Goal: Obtain resource: Download file/media

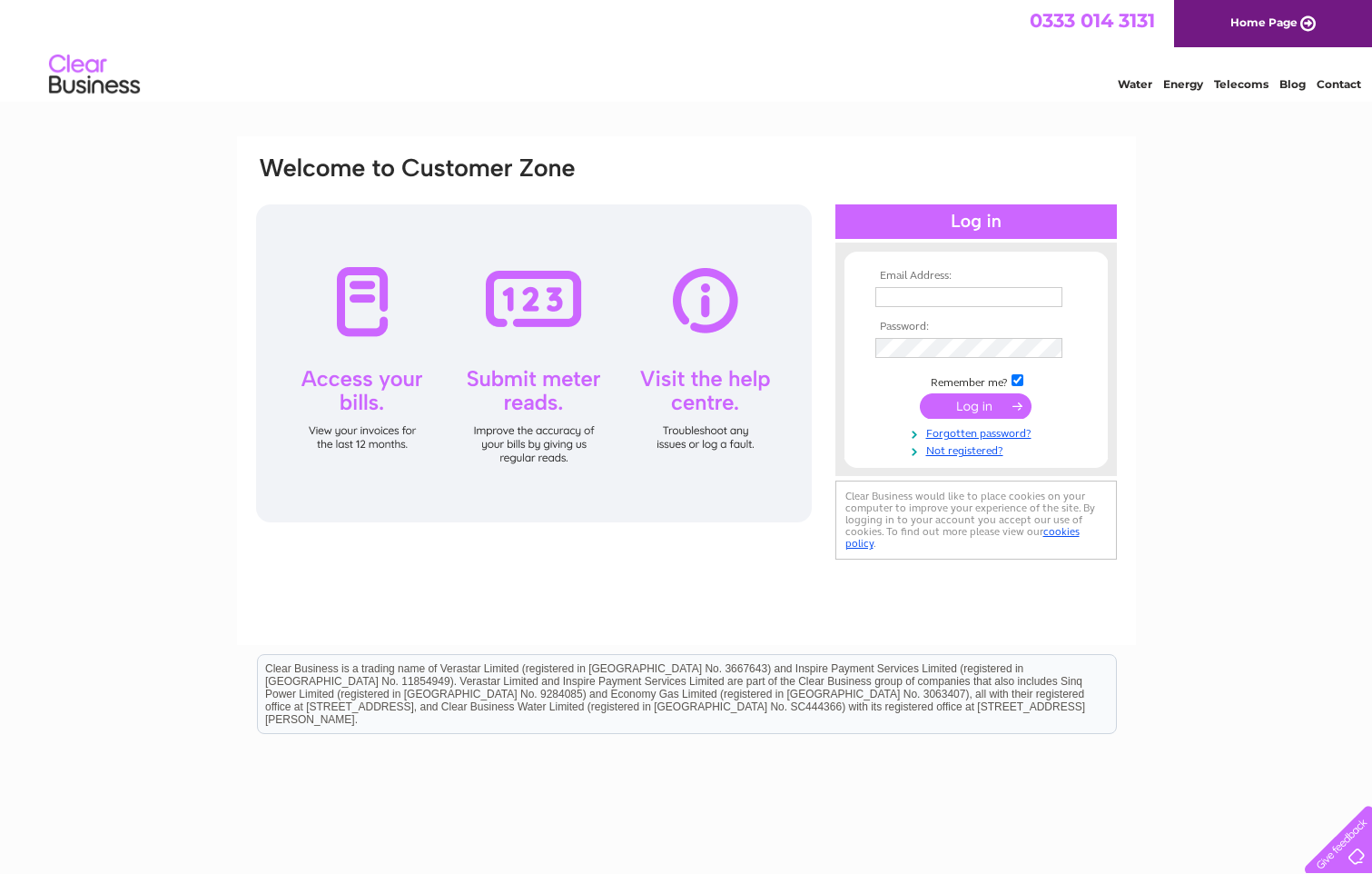
type input "collette@ladybanktyres.co.uk"
click at [983, 397] on input "submit" at bounding box center [975, 405] width 112 height 25
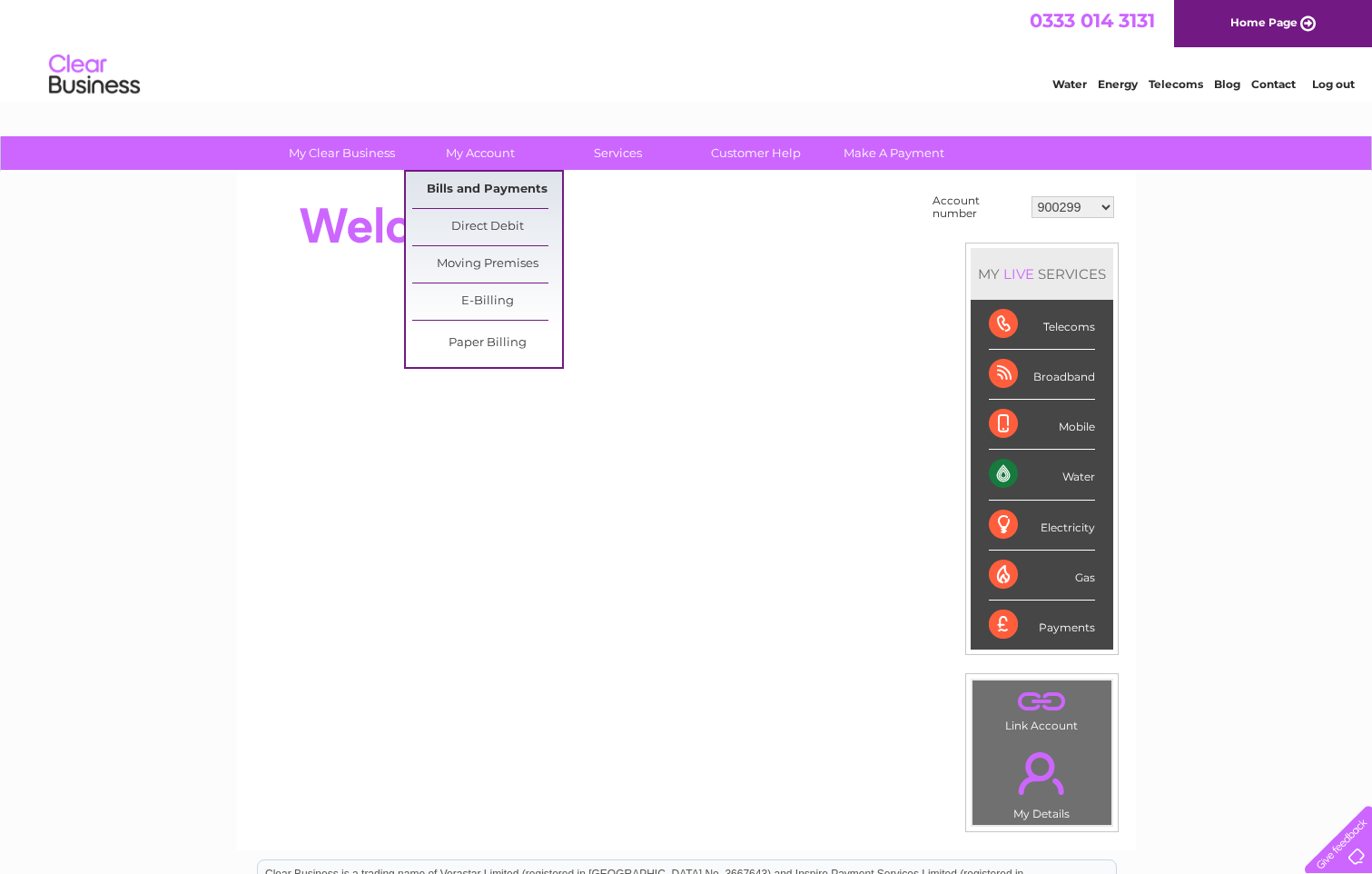
click at [463, 185] on link "Bills and Payments" at bounding box center [486, 190] width 150 height 37
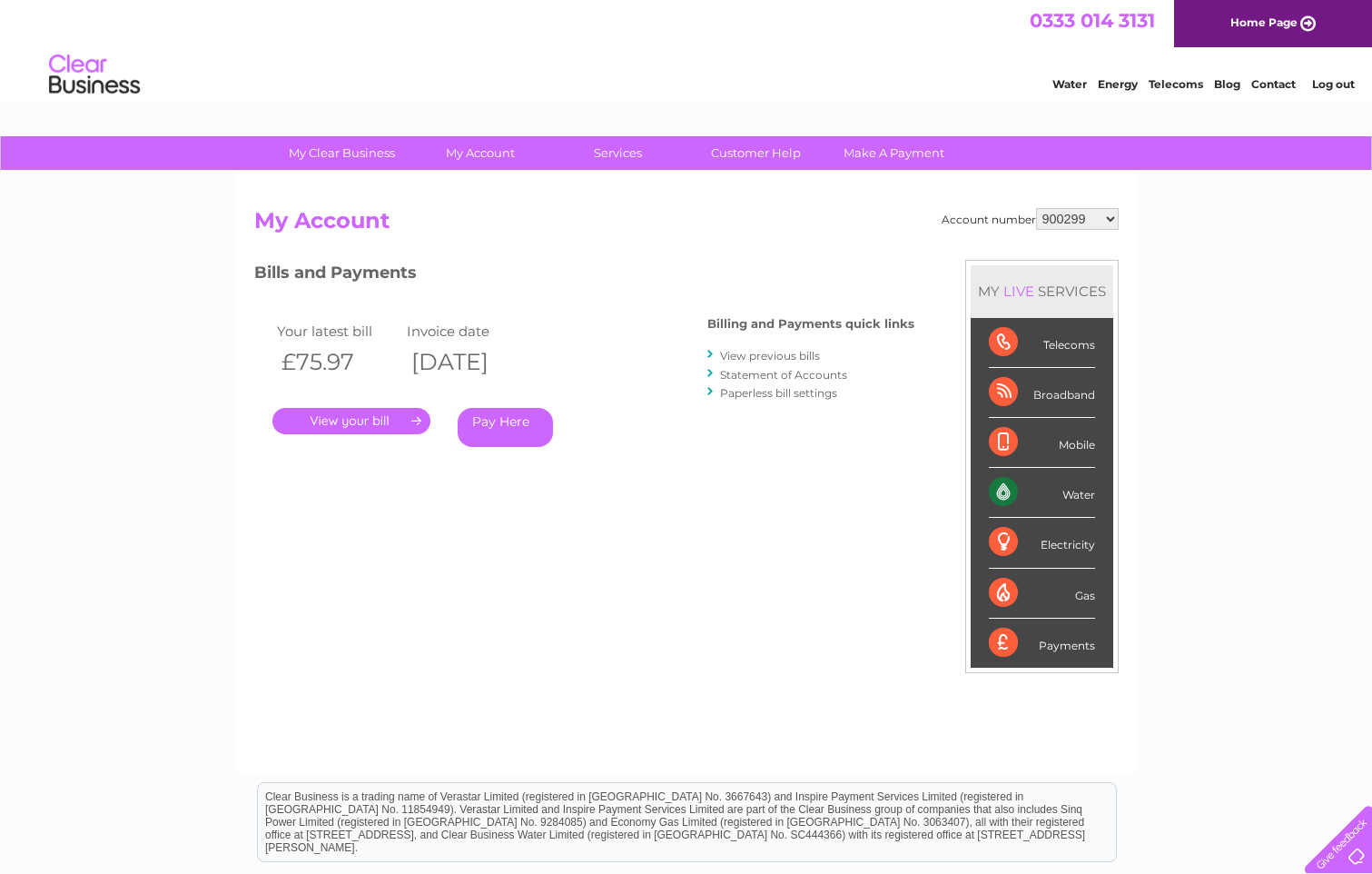
click at [345, 413] on link "." at bounding box center [351, 421] width 158 height 26
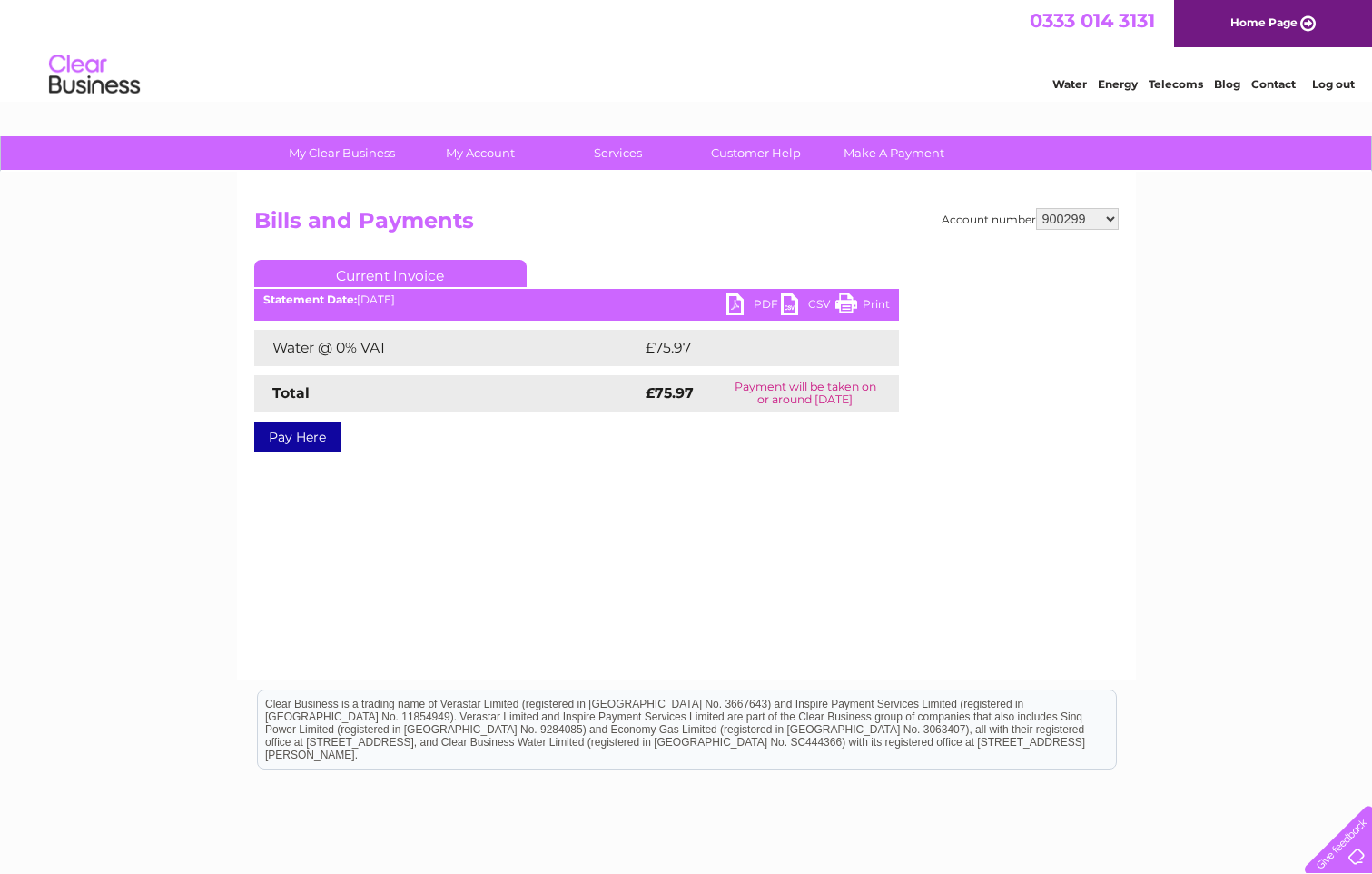
click at [759, 304] on link "PDF" at bounding box center [754, 306] width 55 height 26
click at [1109, 215] on select "900299 901822 902219 902244 30316018" at bounding box center [1077, 219] width 83 height 22
select select "901822"
click at [1036, 208] on select "900299 901822 902219 902244 30316018" at bounding box center [1077, 219] width 83 height 22
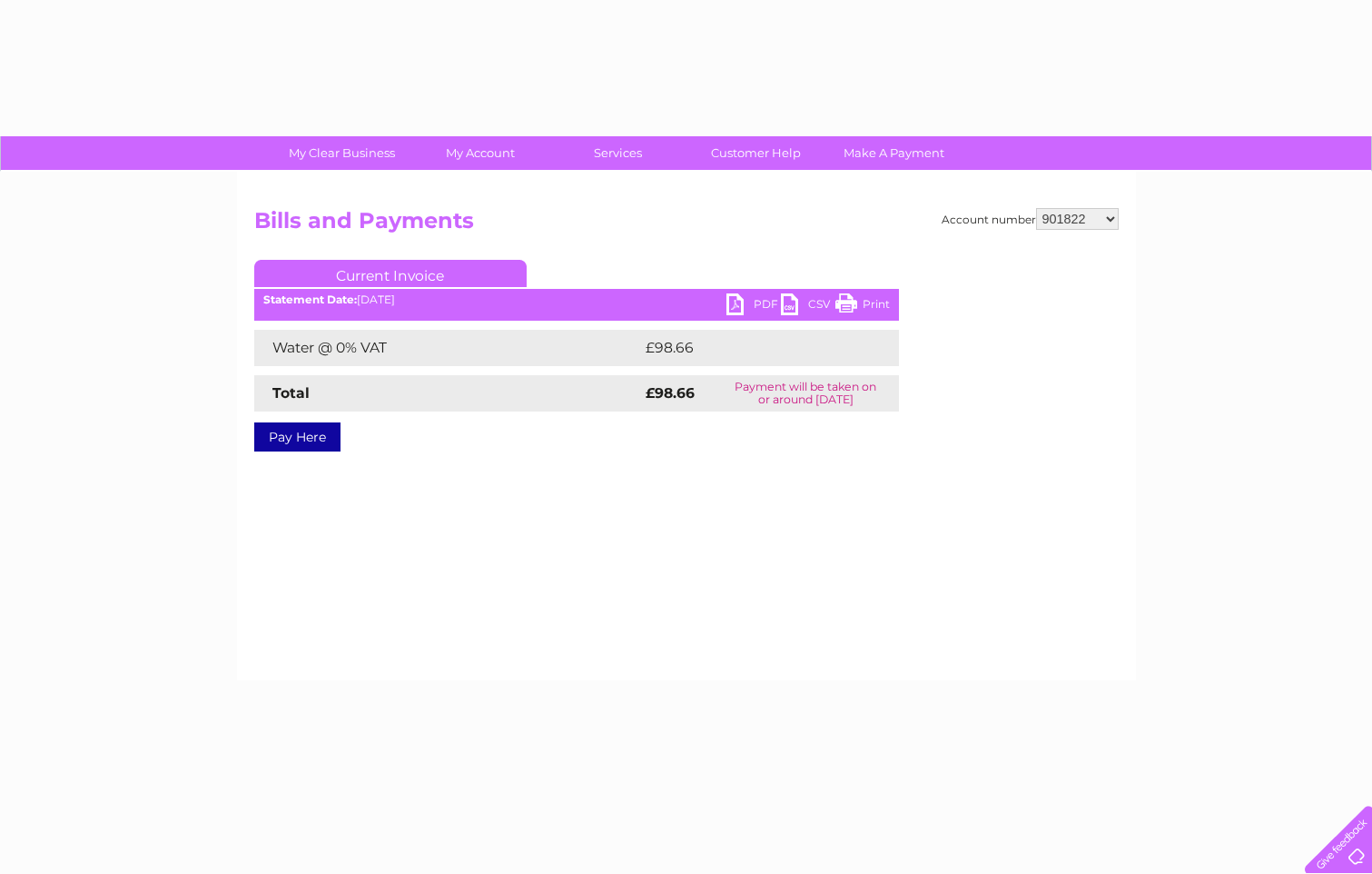
click at [936, 305] on div "Account number 900299 901822 902219 902244 30316018 Bills and Payments Current …" at bounding box center [686, 343] width 864 height 271
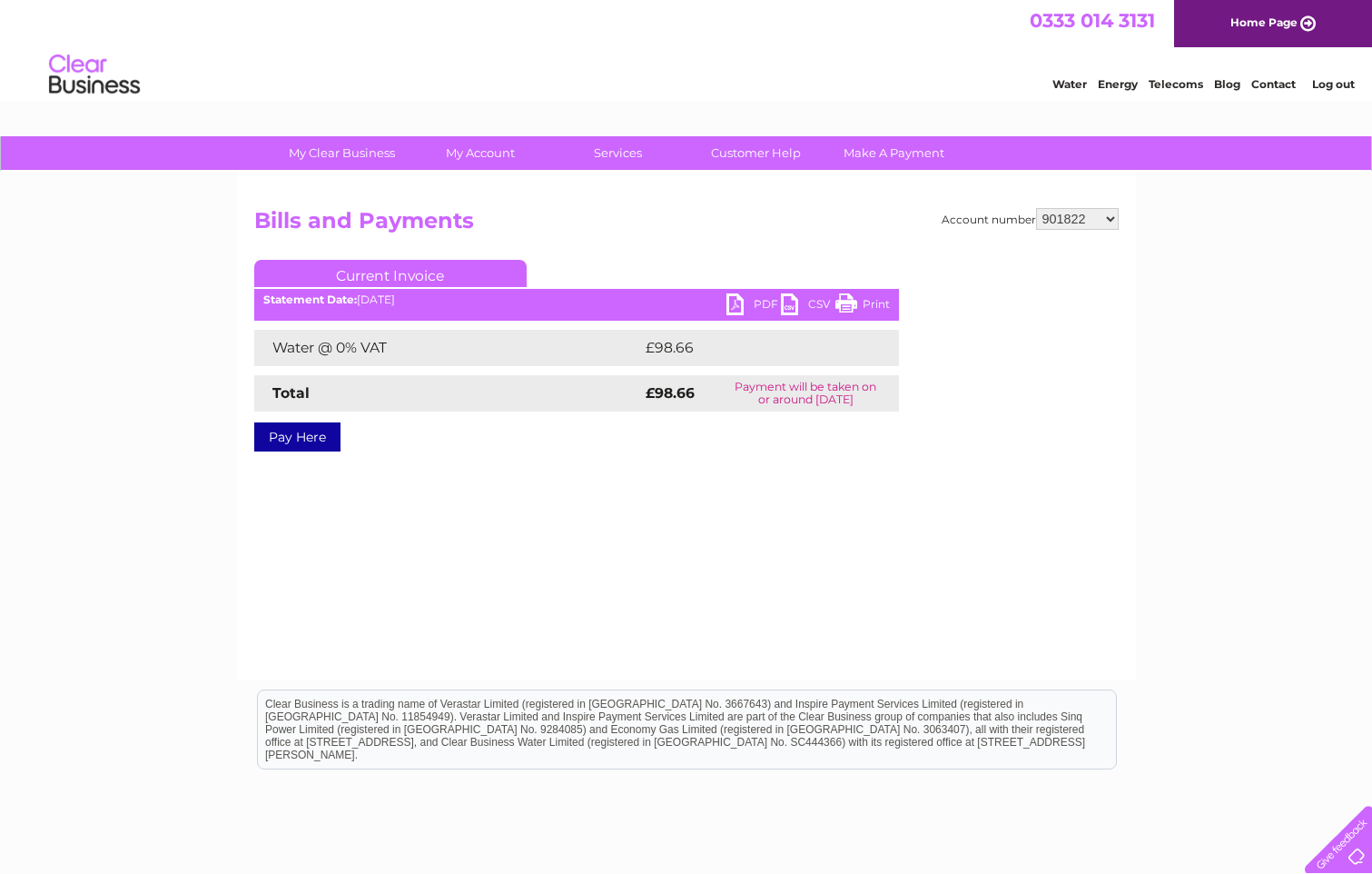
click at [757, 303] on link "PDF" at bounding box center [754, 306] width 55 height 26
click at [1106, 217] on select "900299 901822 902219 902244 30316018" at bounding box center [1077, 219] width 83 height 22
select select "902219"
click at [1036, 208] on select "900299 901822 902219 902244 30316018" at bounding box center [1077, 219] width 83 height 22
click at [760, 303] on link "PDF" at bounding box center [754, 306] width 55 height 26
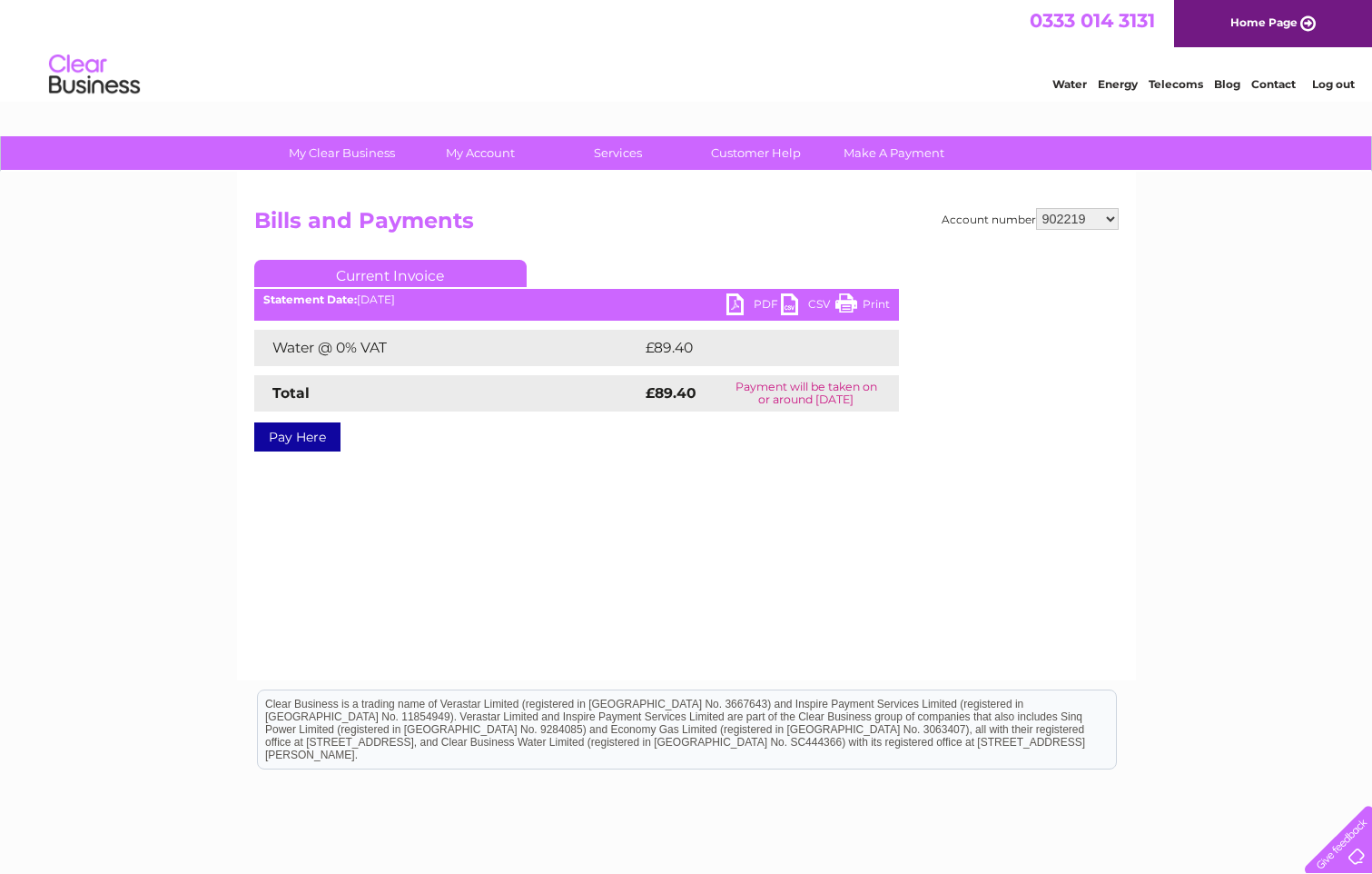
click at [1110, 219] on select "900299 901822 902219 902244 30316018" at bounding box center [1077, 219] width 83 height 22
select select "902244"
click at [1036, 208] on select "900299 901822 902219 902244 30316018" at bounding box center [1077, 219] width 83 height 22
click at [1102, 215] on select "900299 901822 902219 902244 30316018" at bounding box center [1077, 219] width 83 height 22
select select "30316018"
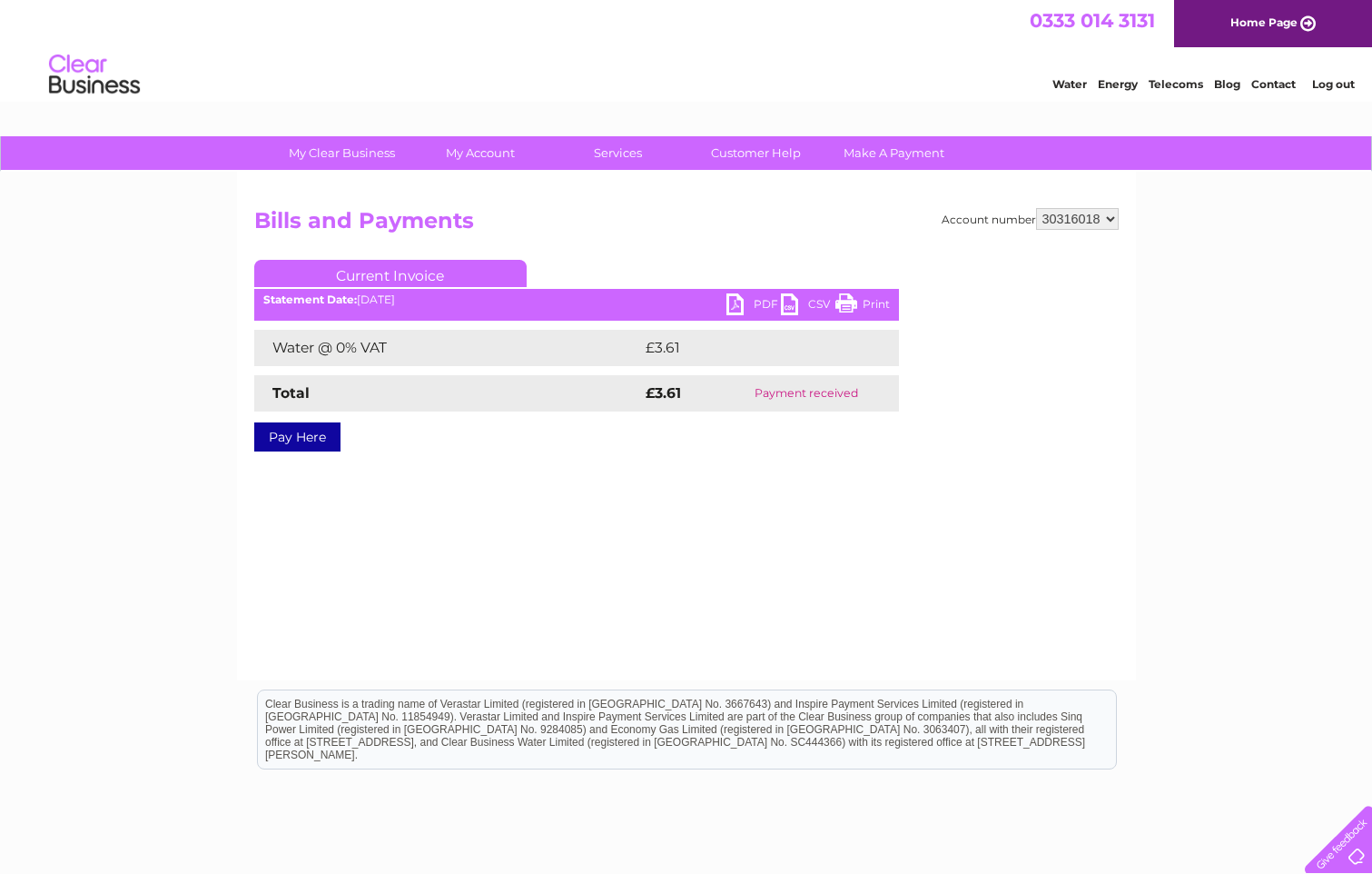
click at [1036, 208] on select "900299 901822 902219 902244 30316018" at bounding box center [1077, 219] width 83 height 22
click at [938, 304] on div "Account number 900299 901822 902219 902244 30316018 Bills and Payments Current …" at bounding box center [686, 343] width 864 height 271
click at [765, 306] on link "PDF" at bounding box center [754, 306] width 55 height 26
click at [1149, 187] on div "My Clear Business Login Details My Details My Preferences Link Account My Accou…" at bounding box center [686, 564] width 1372 height 855
